Goal: Information Seeking & Learning: Learn about a topic

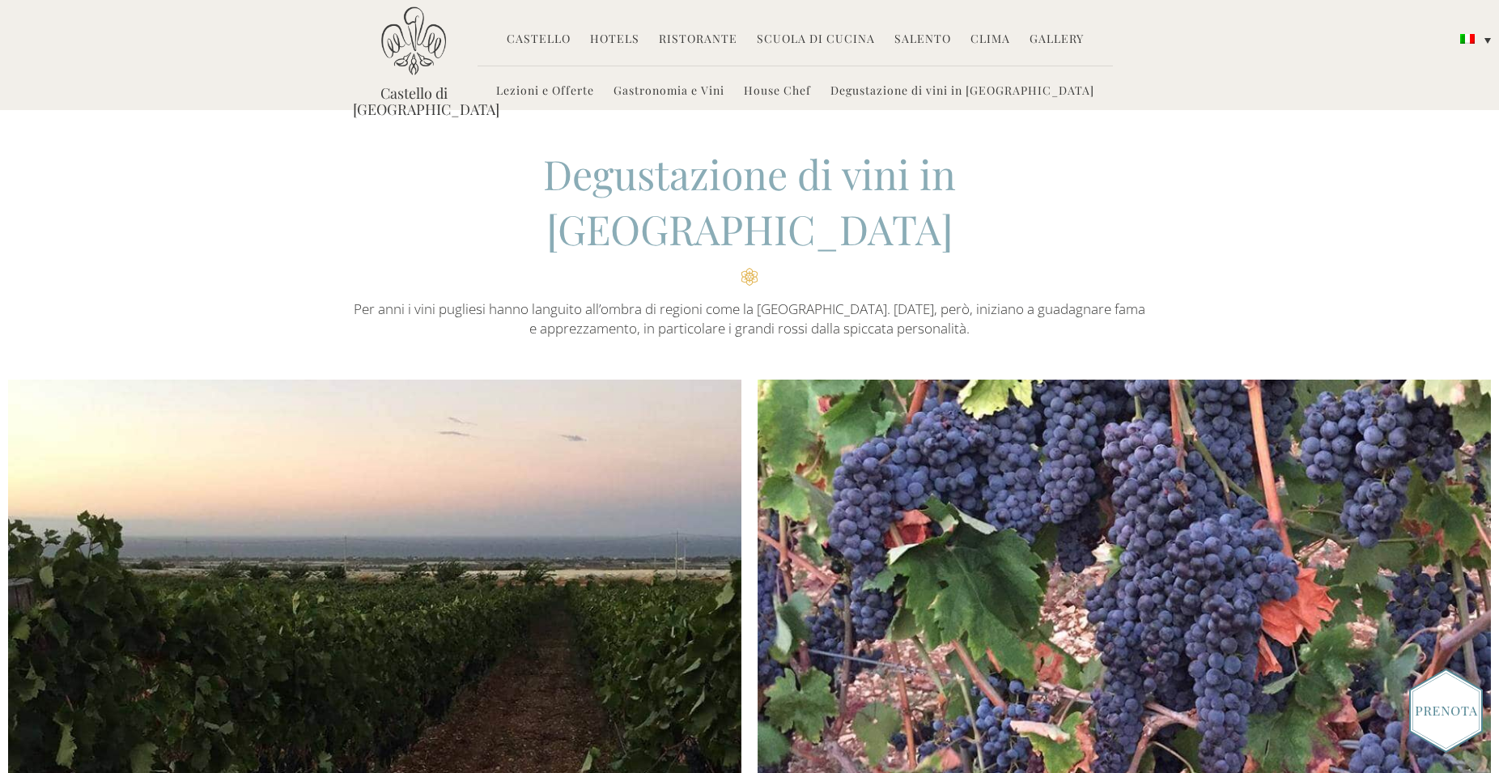
click at [594, 93] on link "Lezioni e Offerte" at bounding box center [545, 92] width 98 height 19
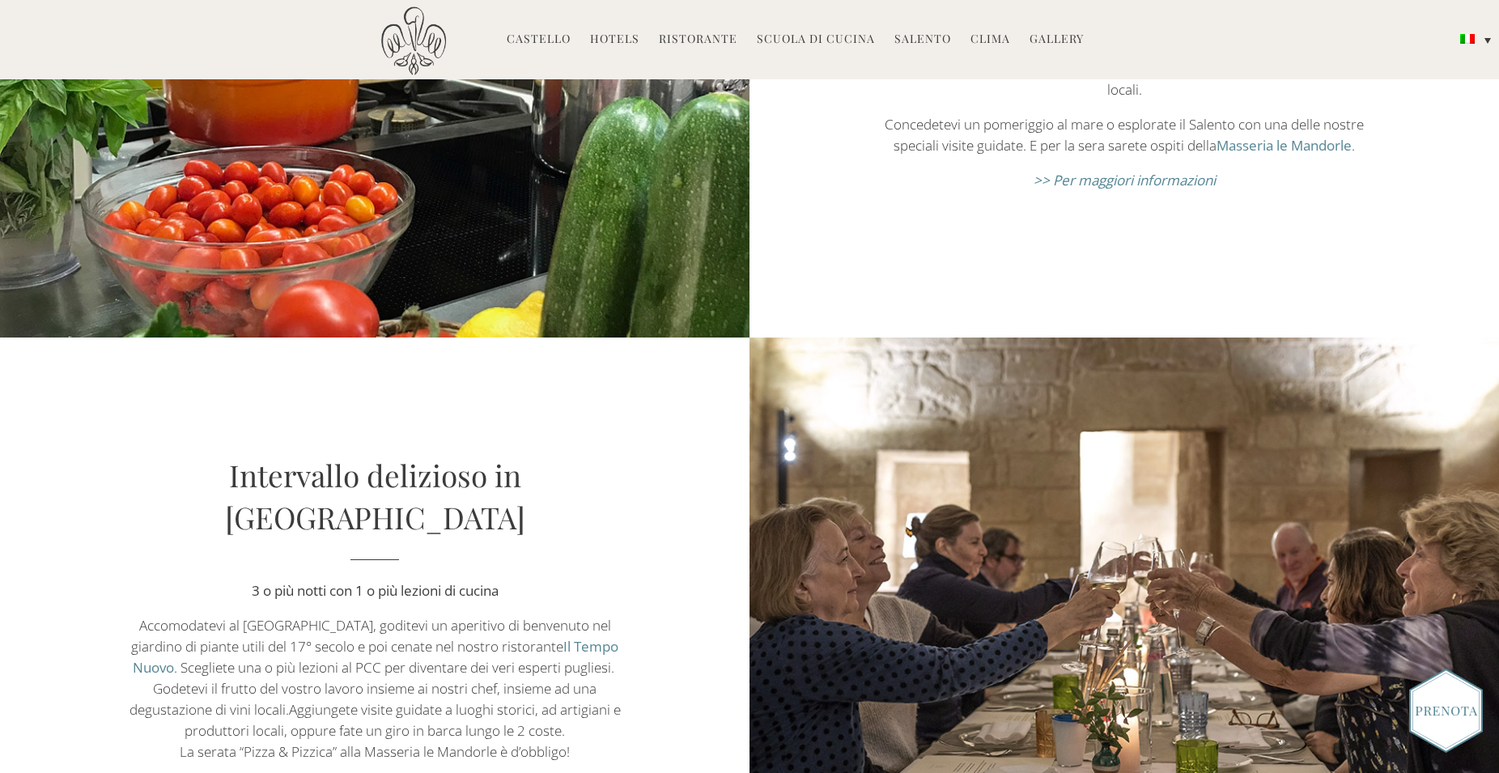
scroll to position [1734, 0]
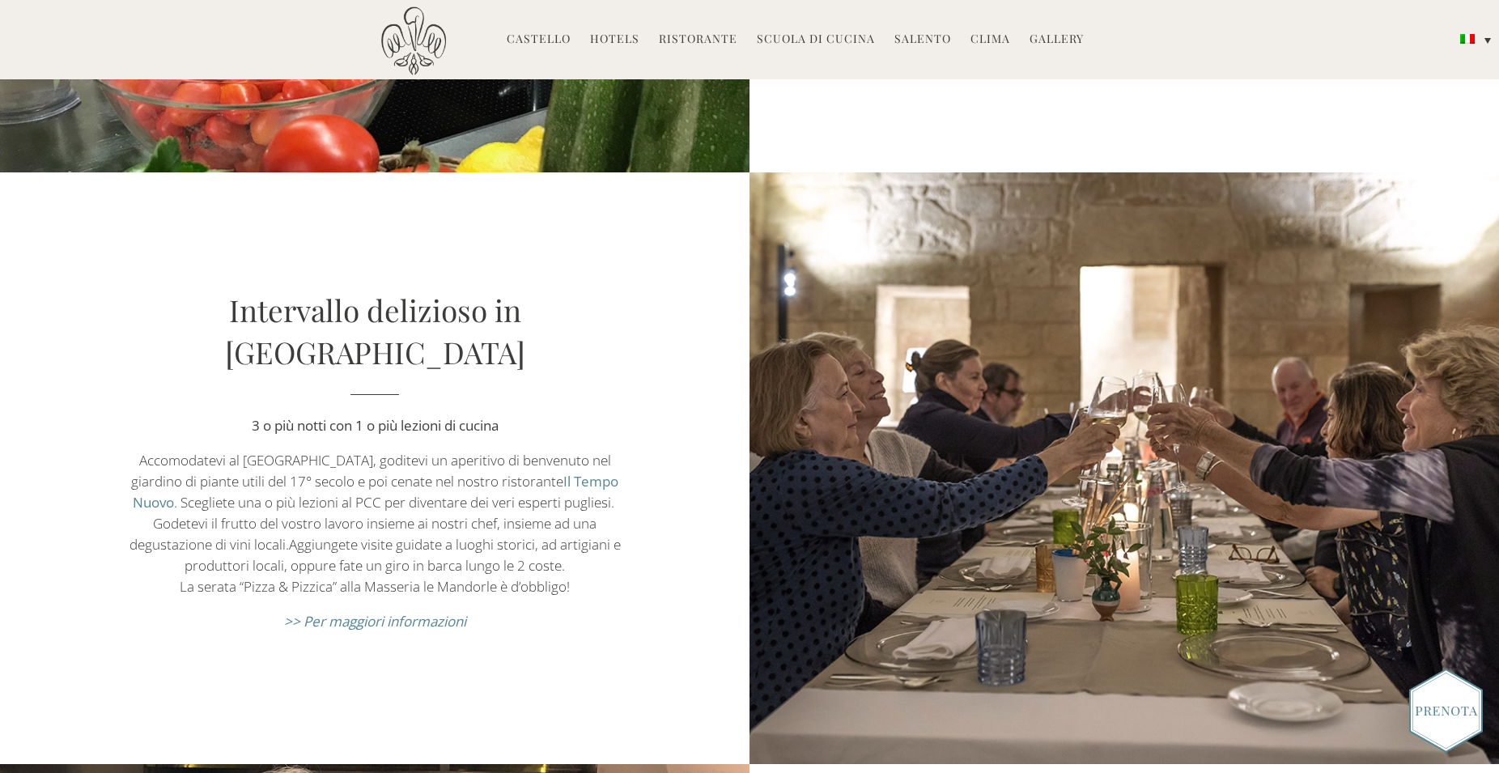
click at [376, 612] on em ">> Per maggiori informazioni" at bounding box center [375, 621] width 182 height 19
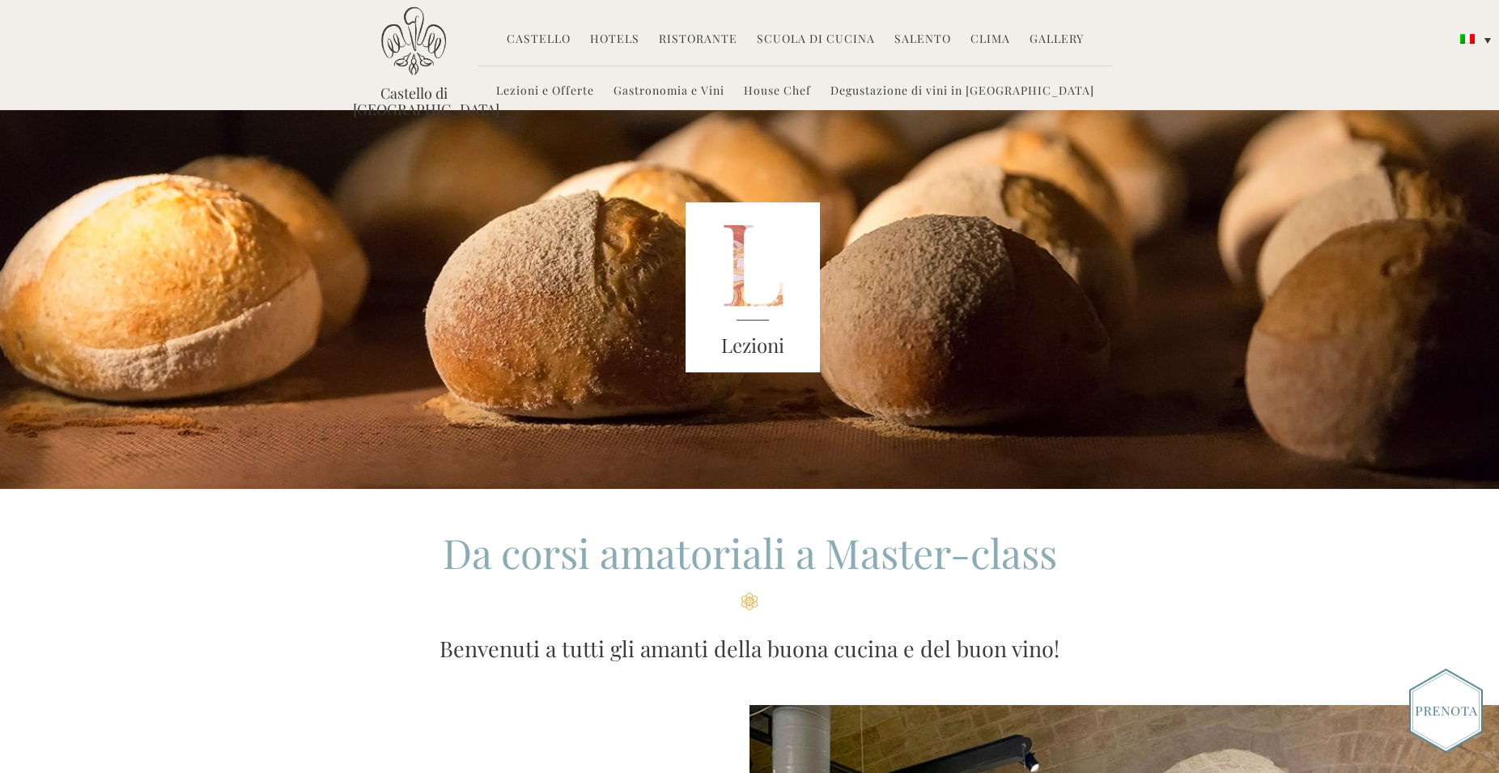
scroll to position [0, 0]
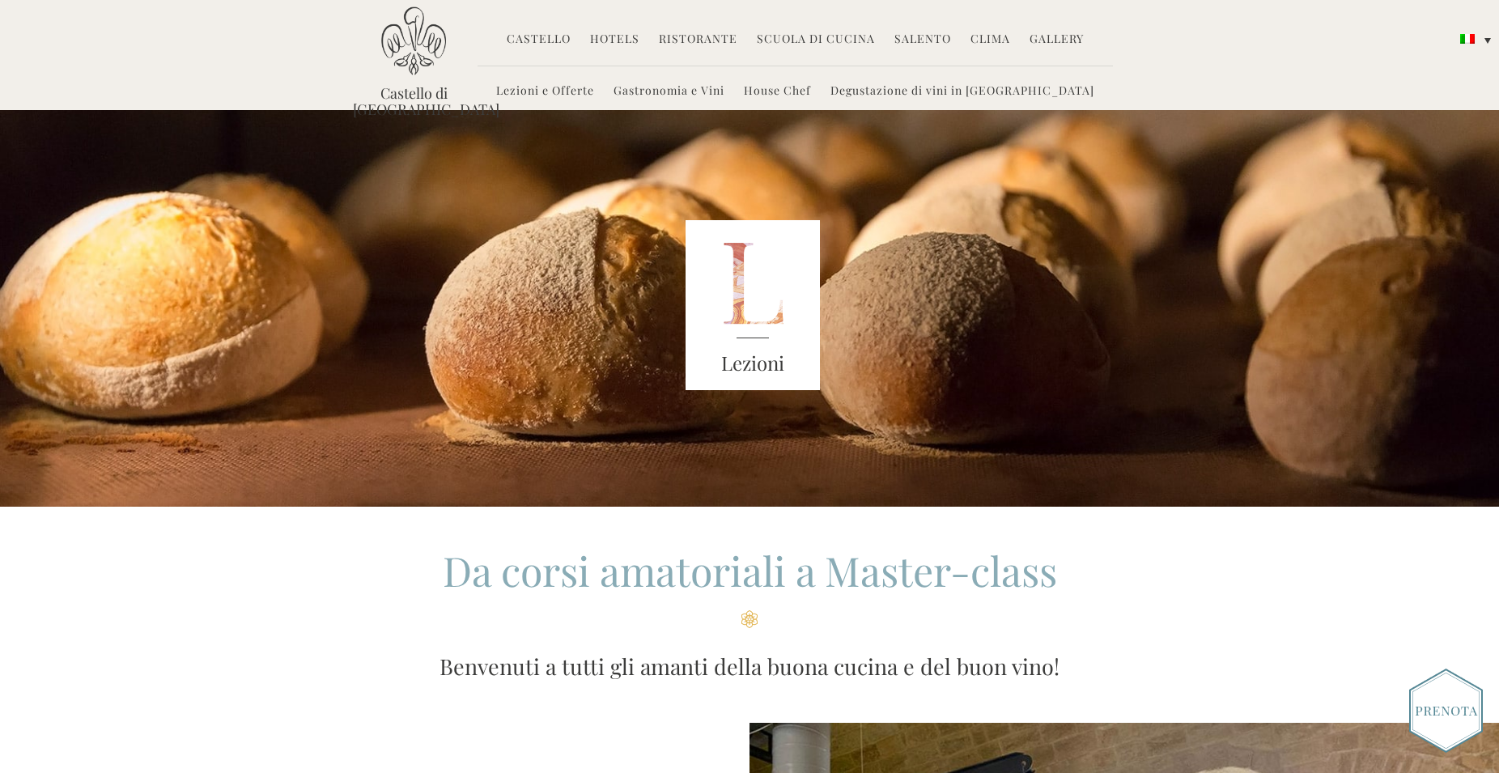
click at [621, 39] on link "Hotels" at bounding box center [614, 40] width 49 height 19
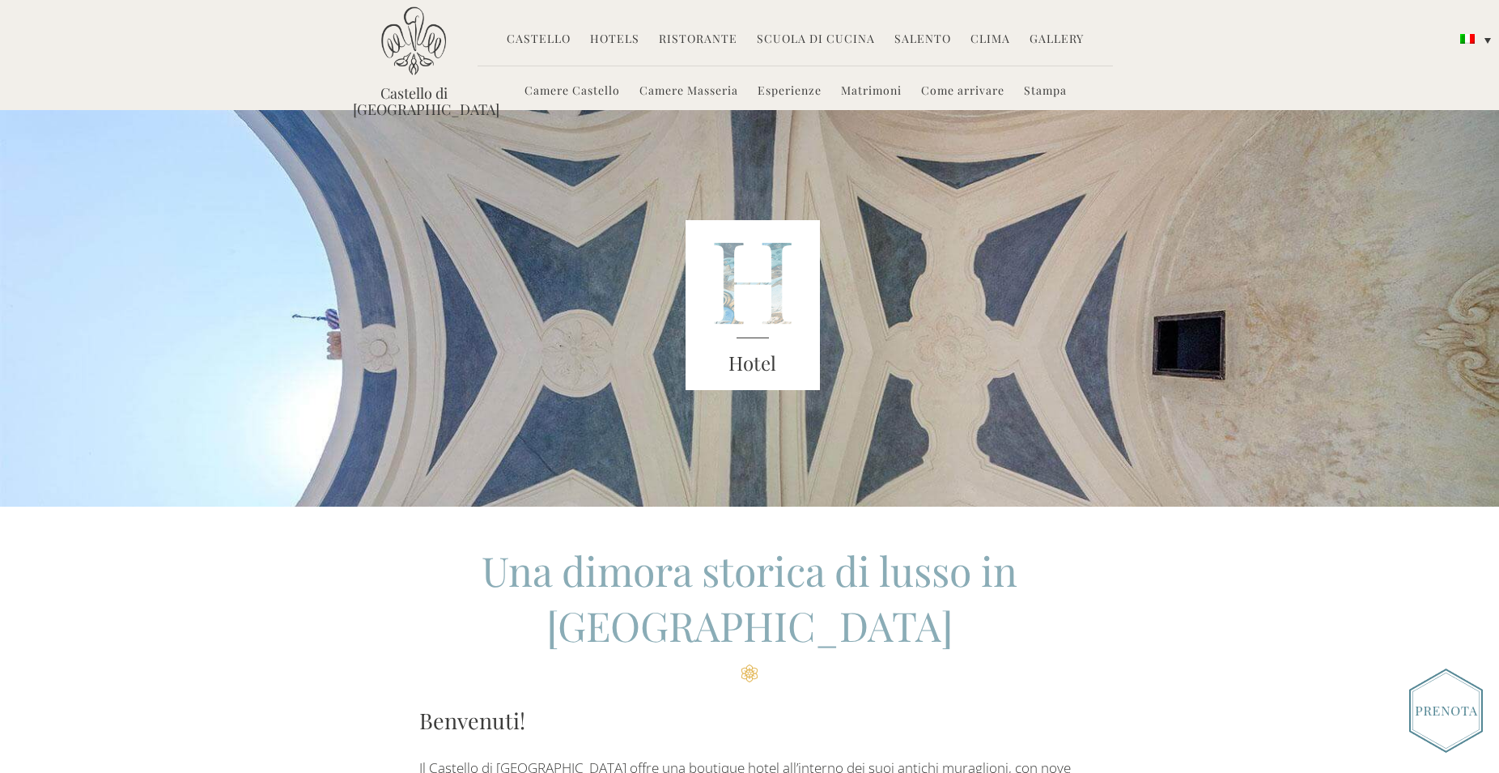
click at [584, 91] on link "Camere Castello" at bounding box center [573, 92] width 96 height 19
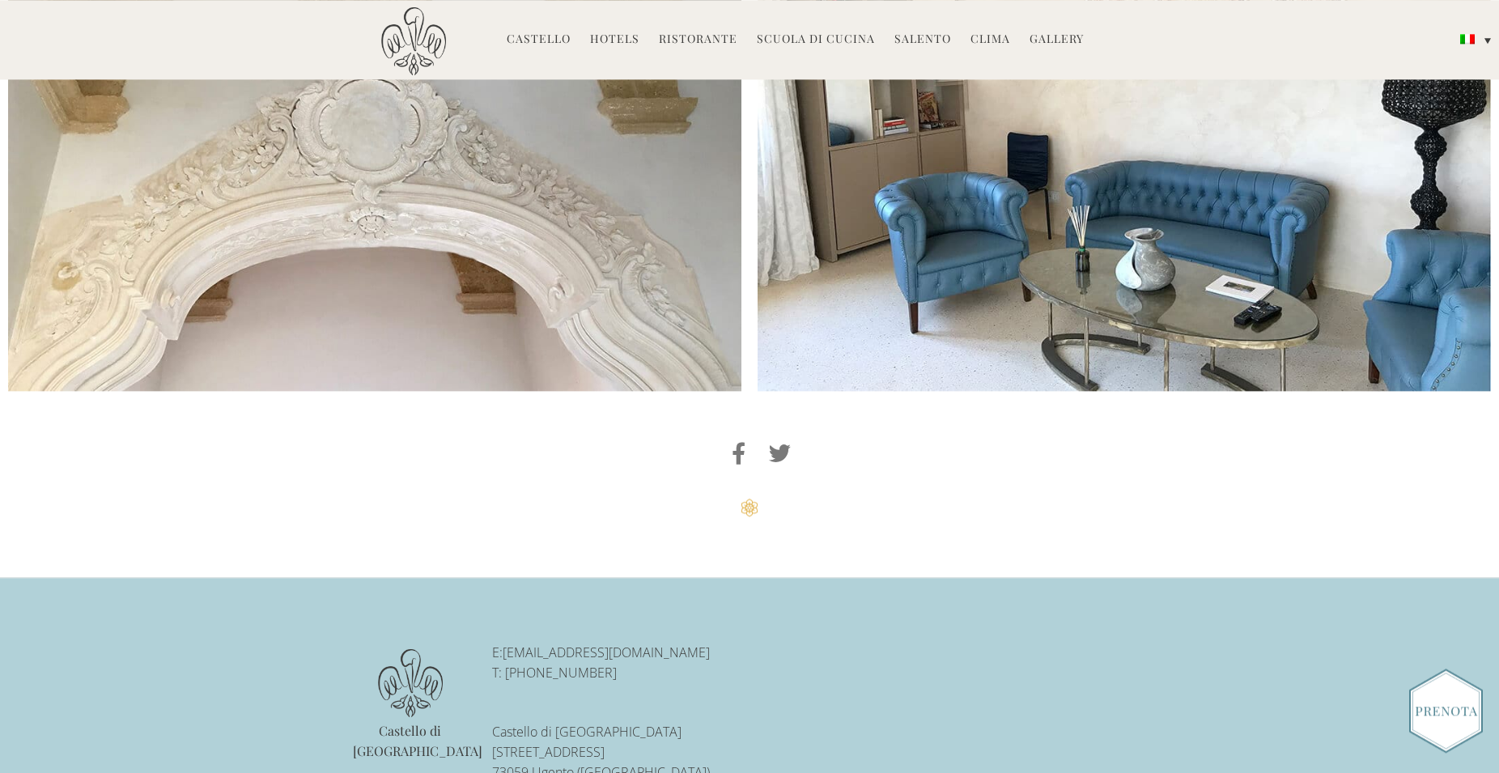
scroll to position [4389, 0]
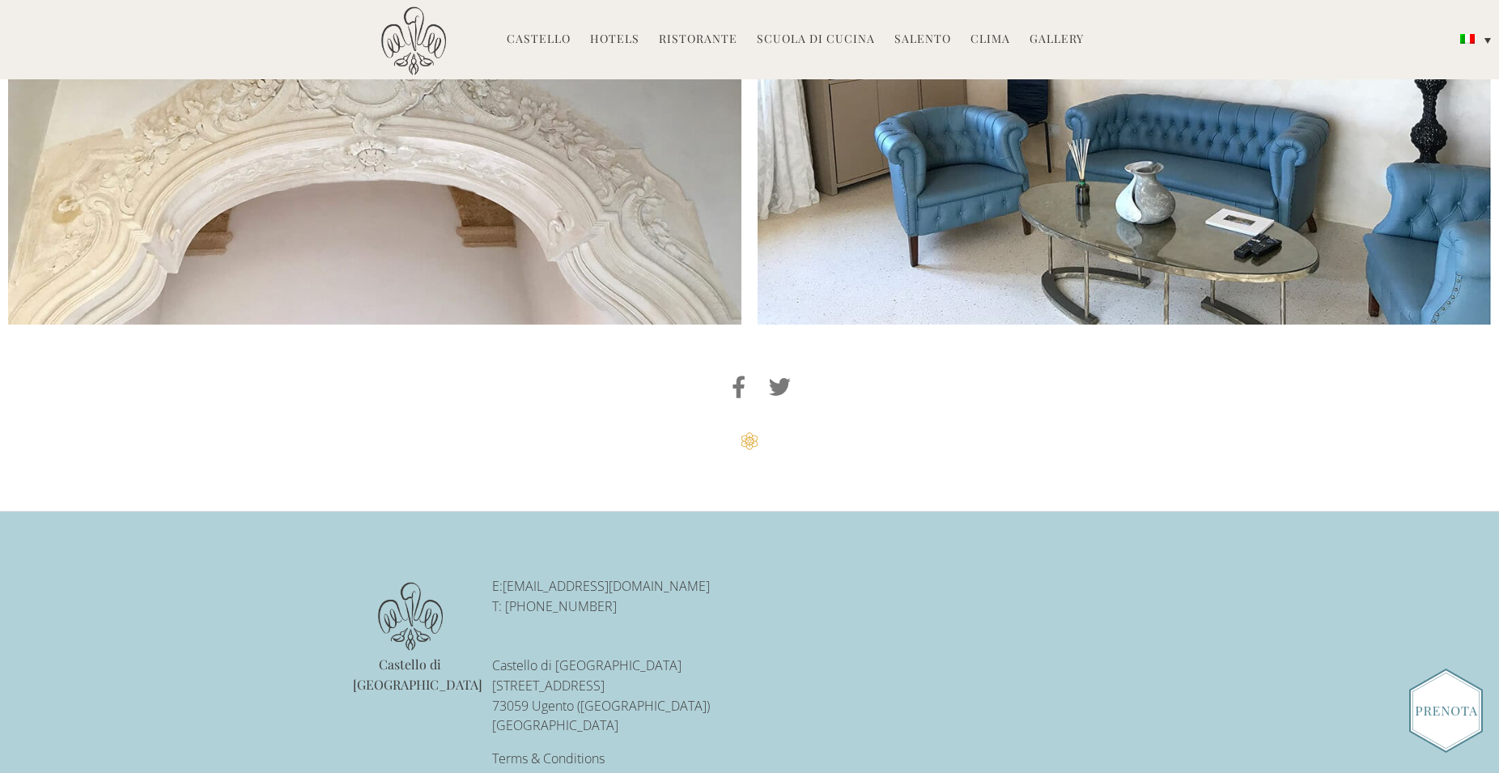
click at [1458, 725] on img at bounding box center [1446, 711] width 74 height 84
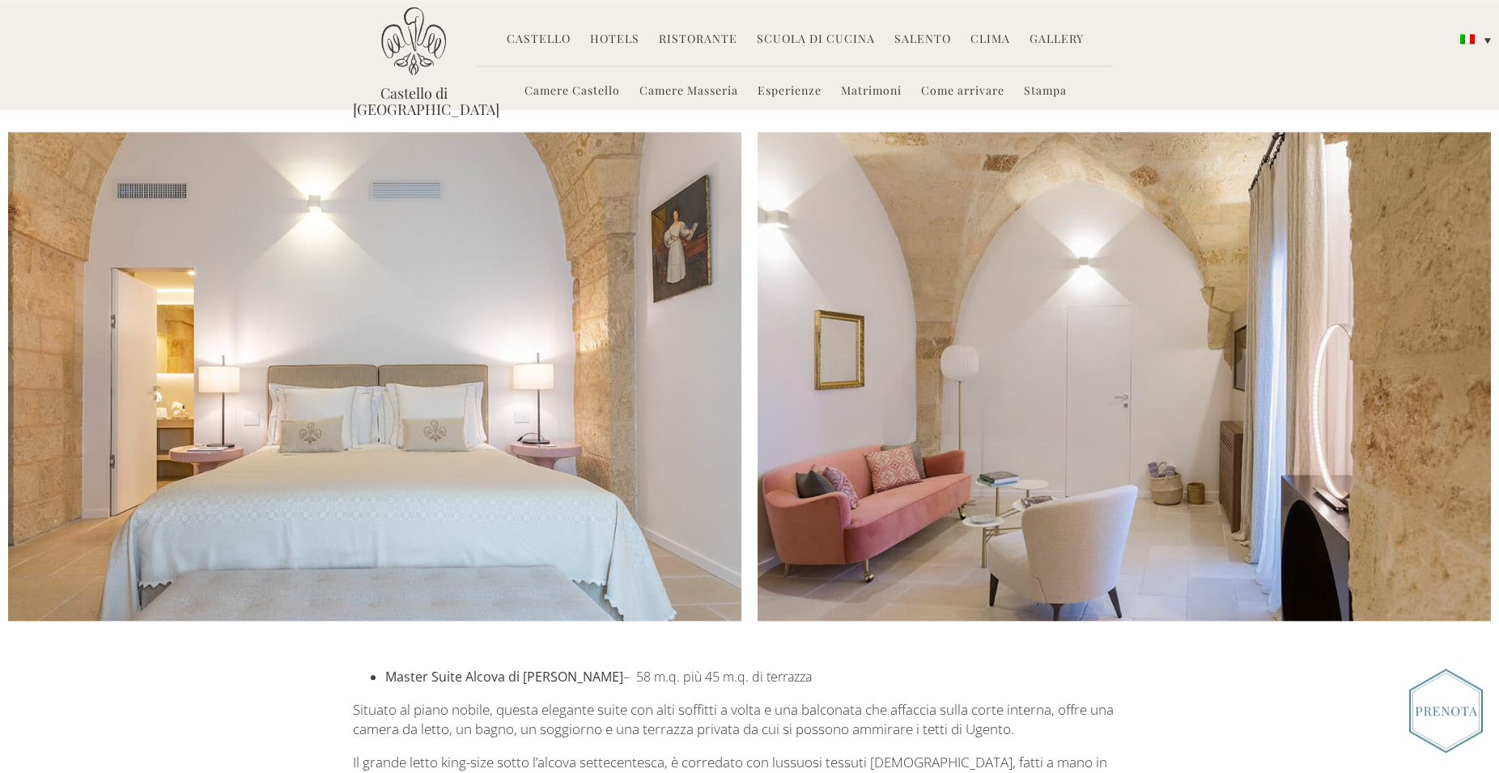
scroll to position [2490, 0]
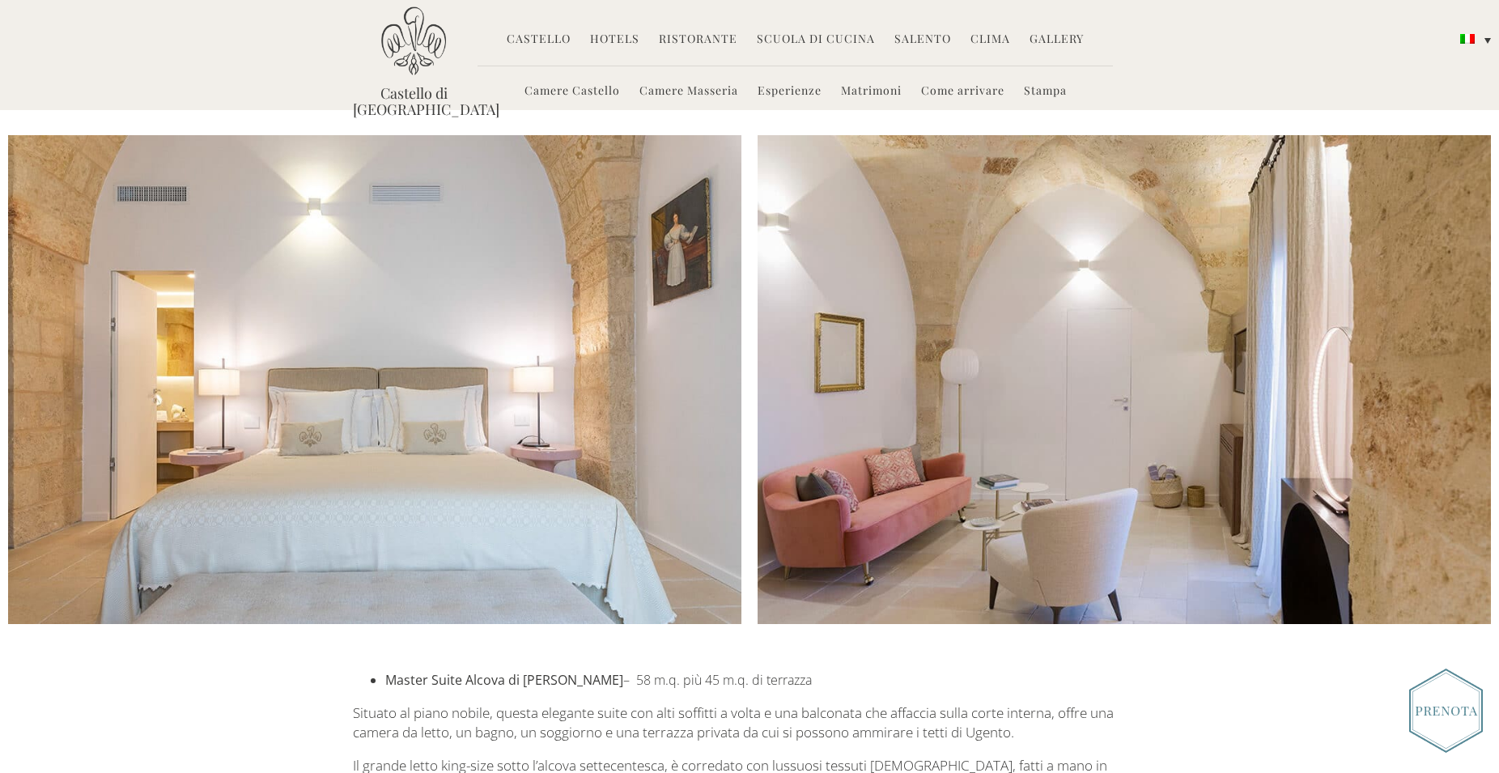
click at [693, 92] on link "Camere Masseria" at bounding box center [689, 92] width 99 height 19
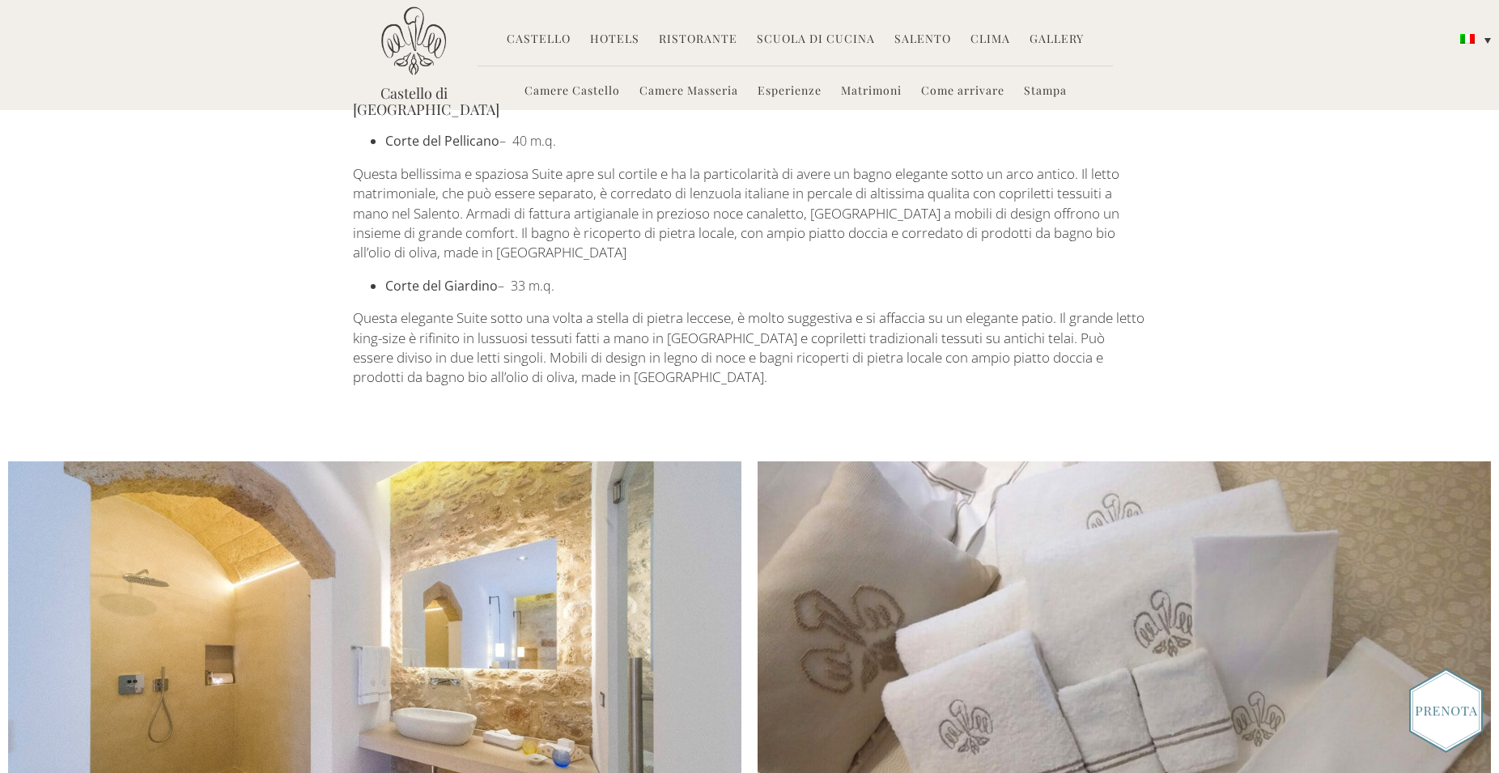
scroll to position [1086, 0]
